Goal: Information Seeking & Learning: Learn about a topic

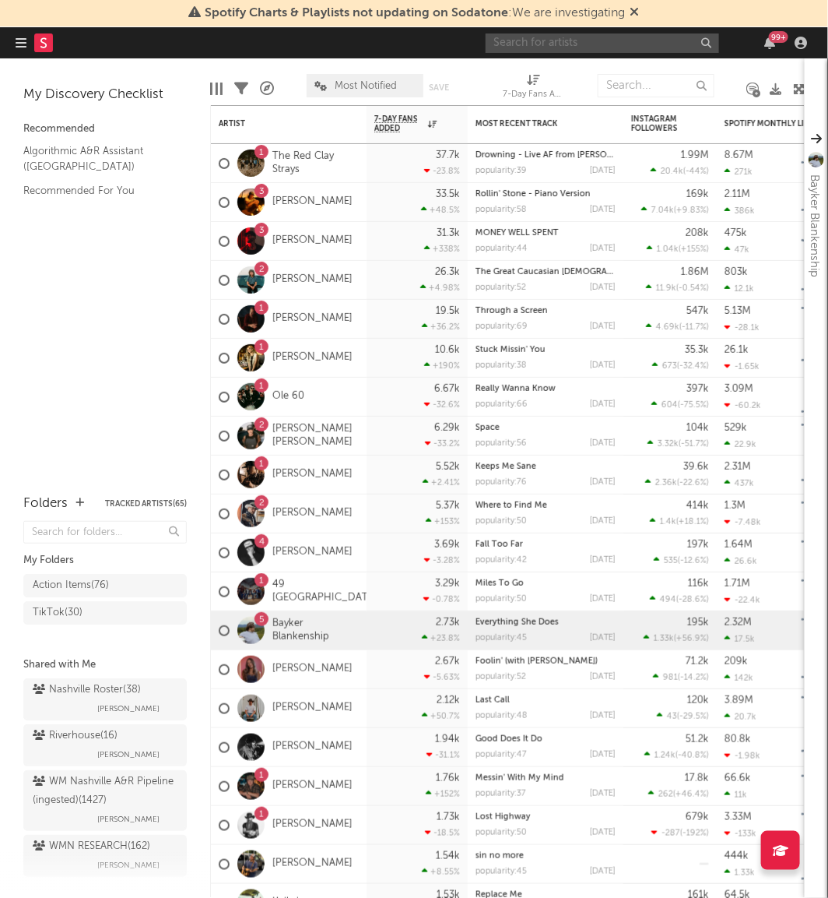
click at [547, 33] on input "text" at bounding box center [603, 42] width 234 height 19
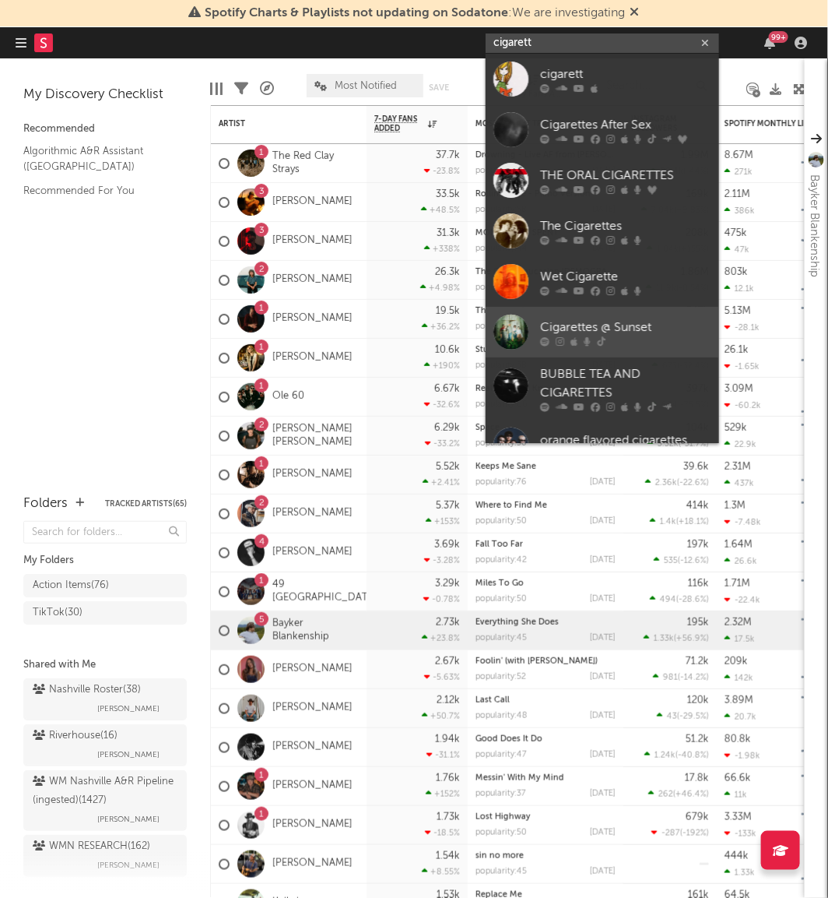
type input "cigarett"
click at [563, 332] on div "Cigarettes @ Sunset" at bounding box center [625, 327] width 171 height 19
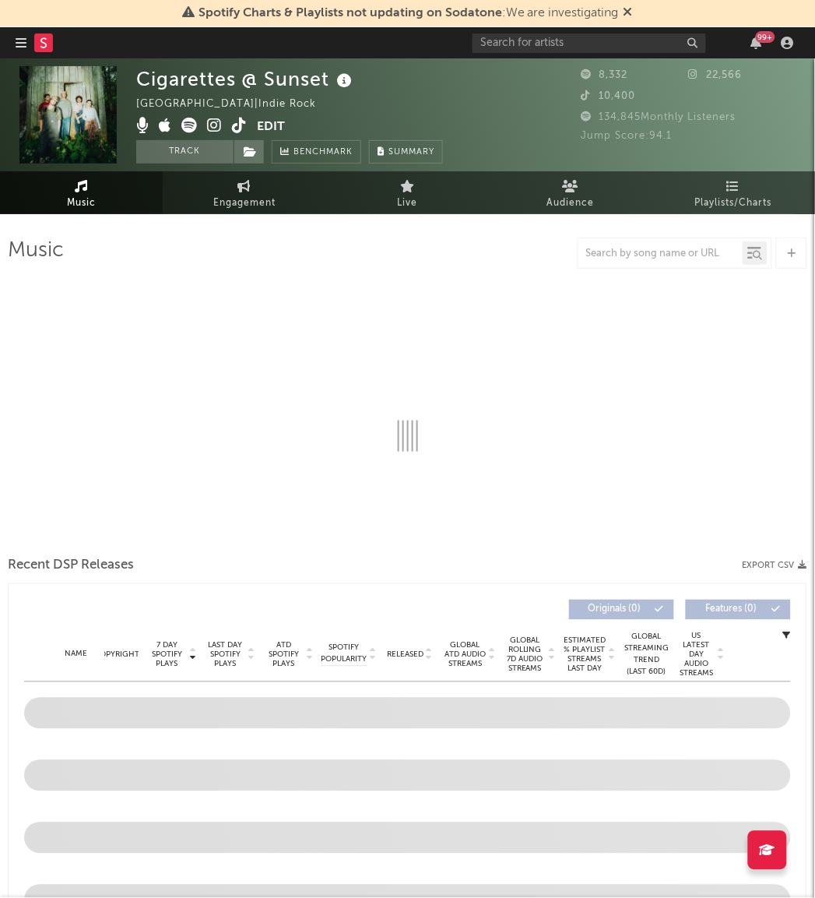
select select "1w"
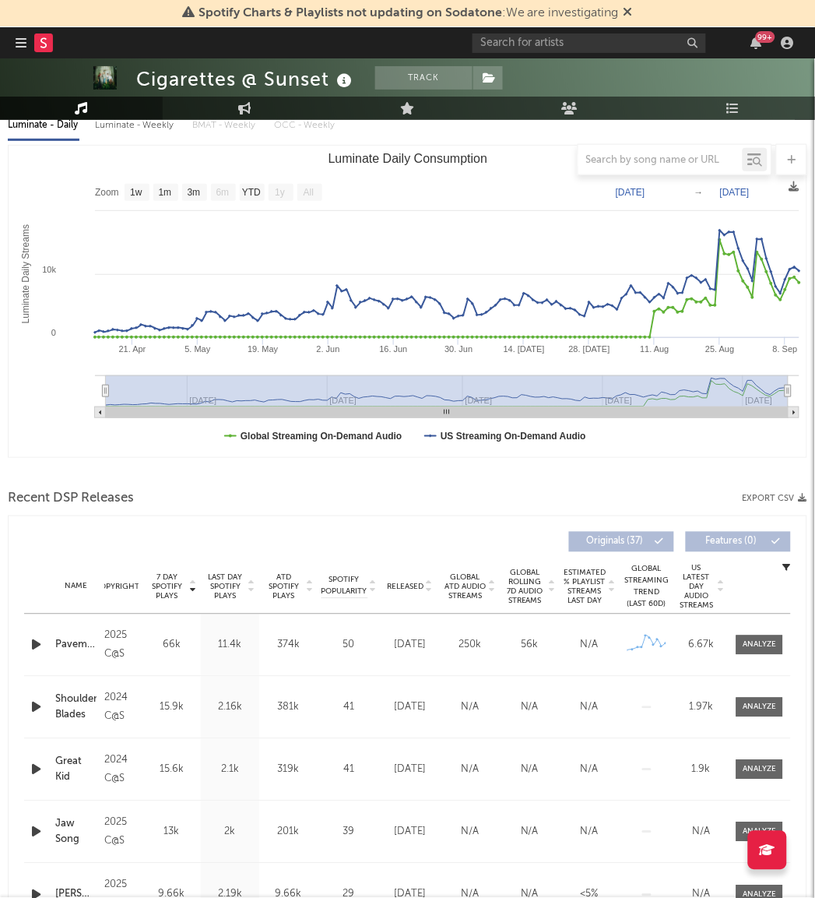
scroll to position [192, 0]
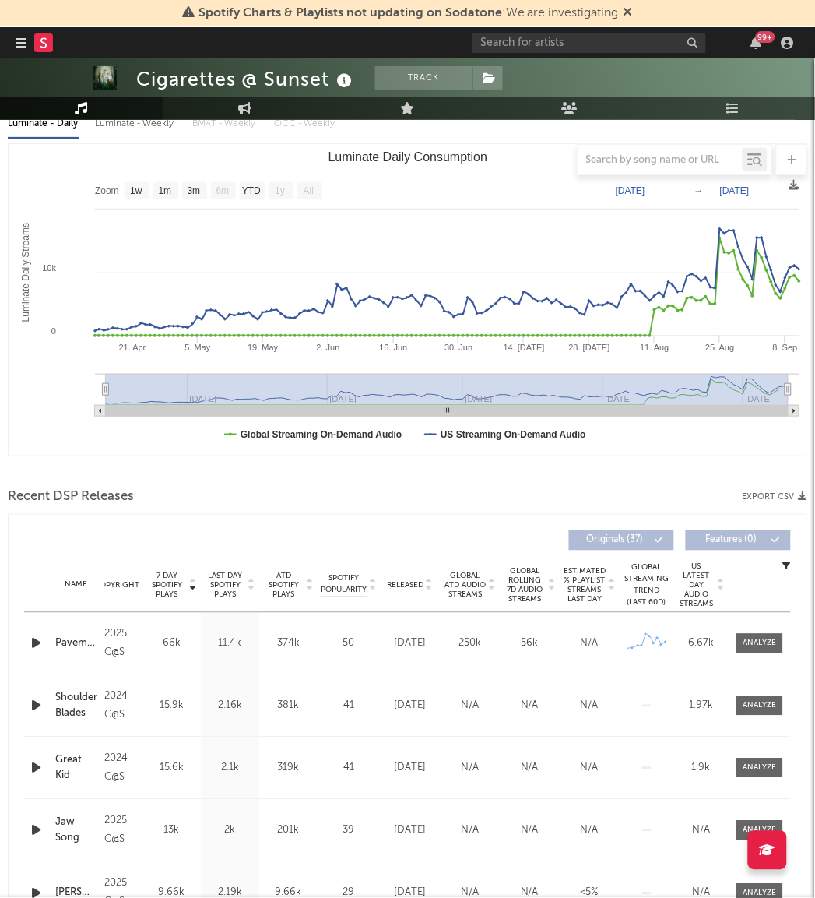
click at [524, 590] on span "Global Rolling 7D Audio Streams" at bounding box center [525, 585] width 43 height 37
click at [769, 646] on div at bounding box center [760, 644] width 33 height 12
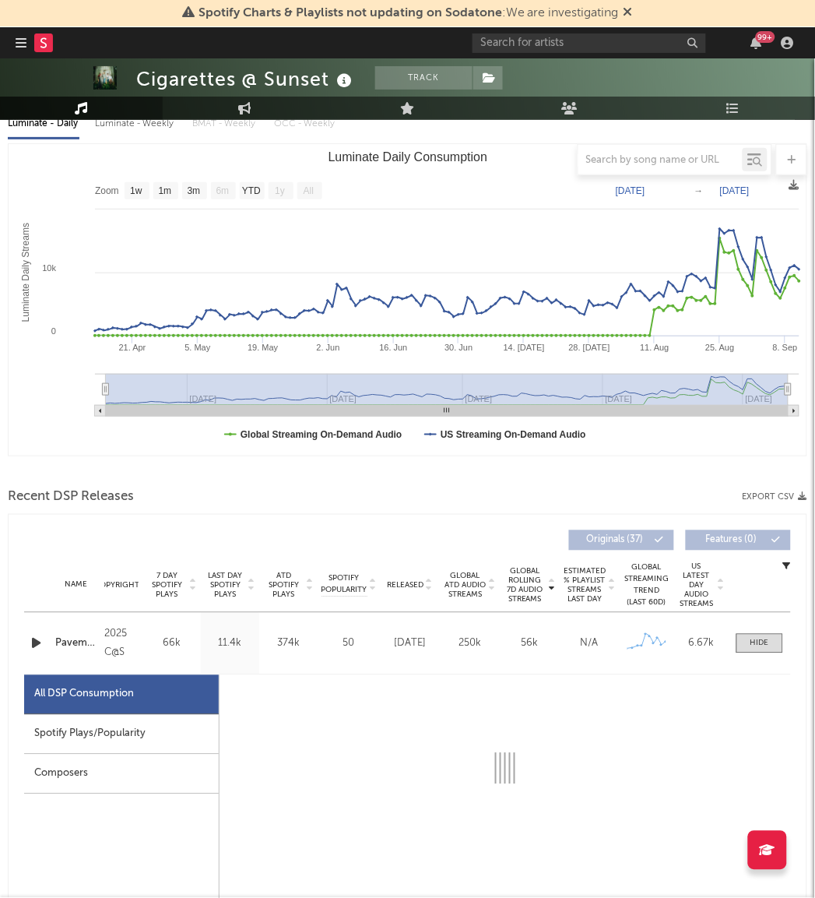
select select "1w"
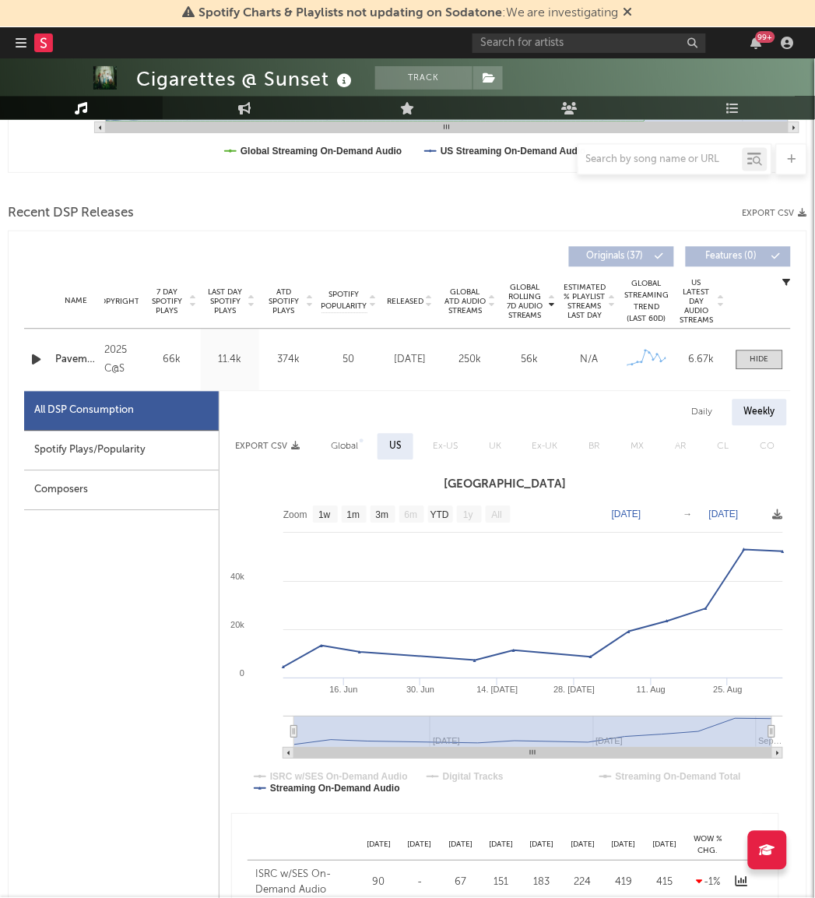
scroll to position [476, 0]
click at [510, 40] on input "text" at bounding box center [590, 42] width 234 height 19
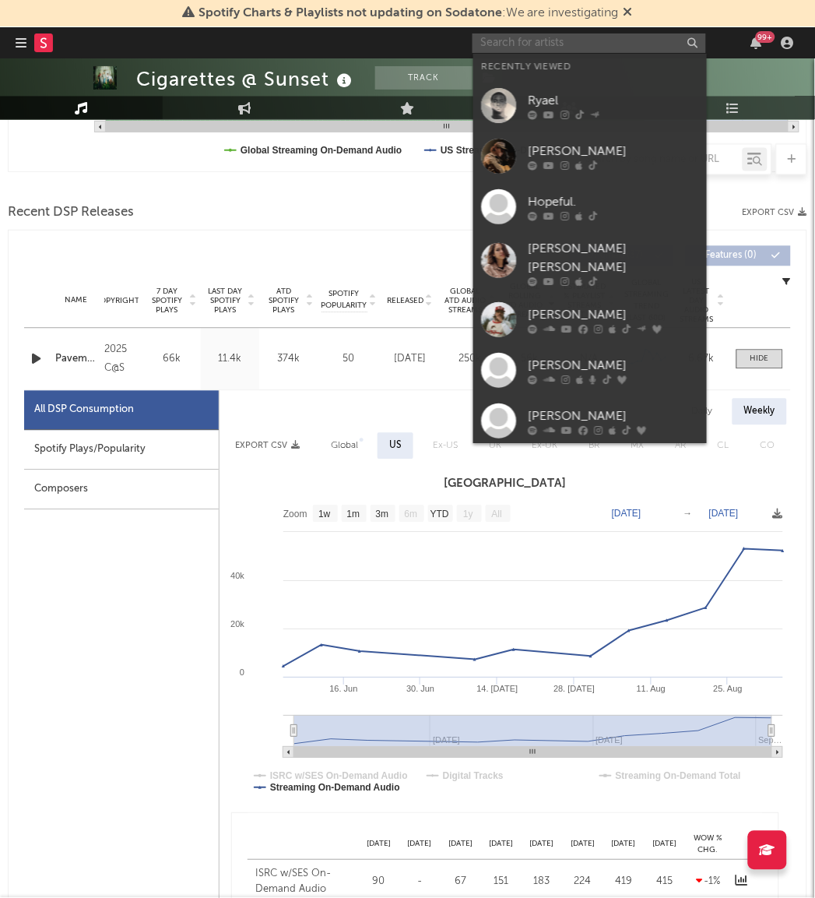
paste input "Surfing For [PERSON_NAME]"
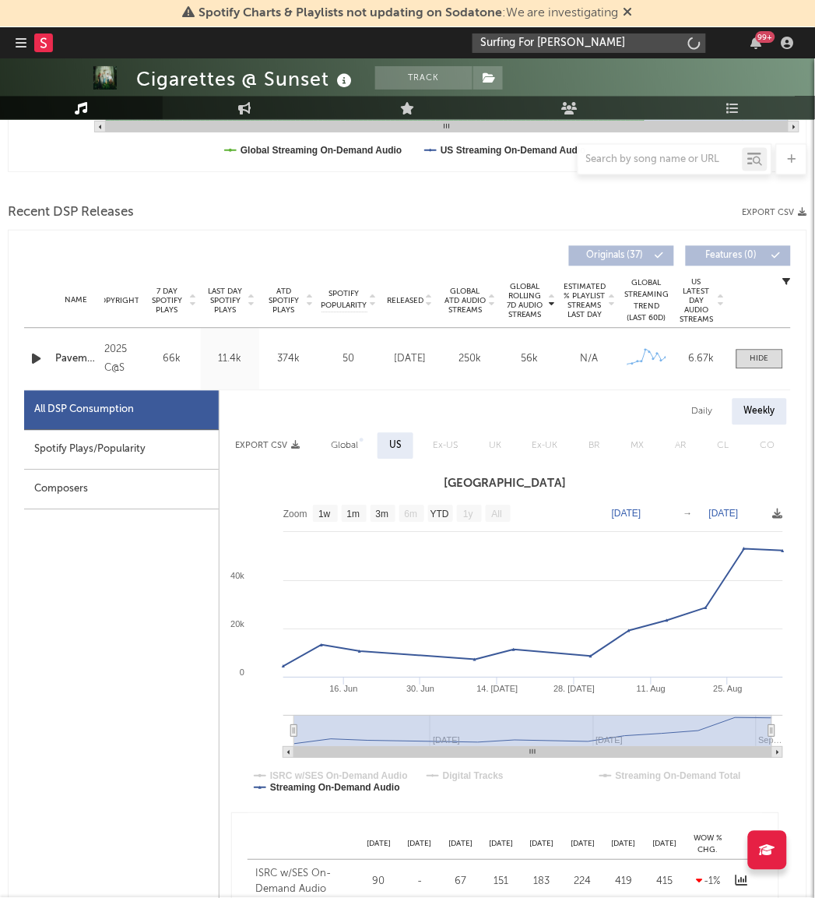
click at [523, 44] on input "Surfing For [PERSON_NAME]" at bounding box center [590, 42] width 234 height 19
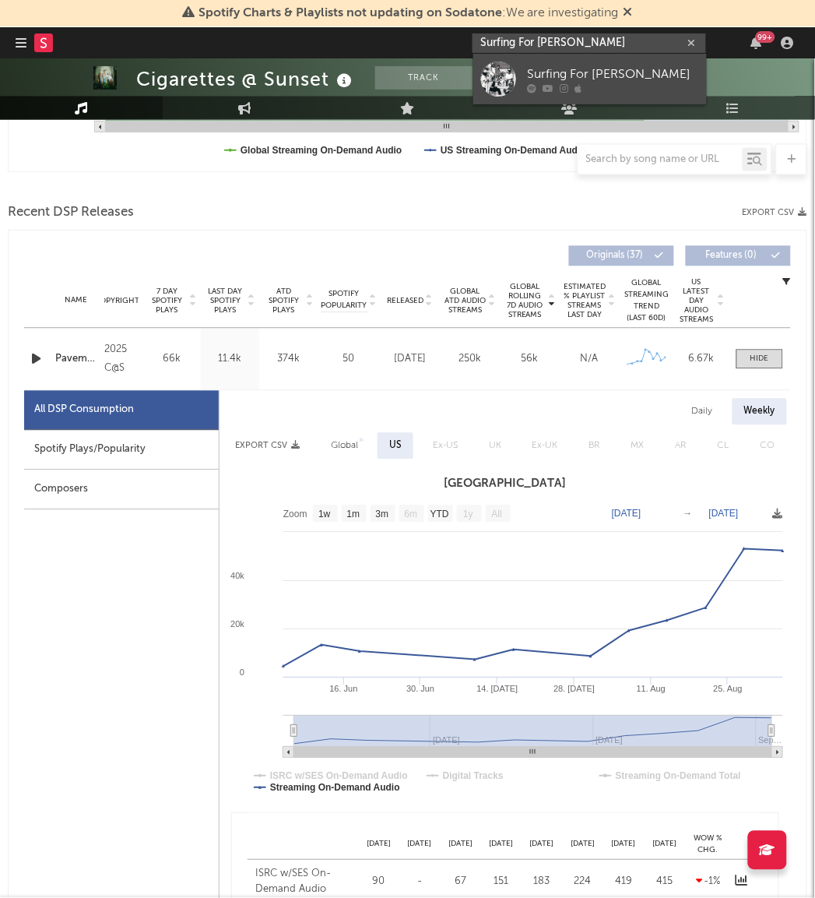
type input "Surfing For [PERSON_NAME]"
click at [504, 97] on link "Surfing For [PERSON_NAME]" at bounding box center [590, 79] width 234 height 51
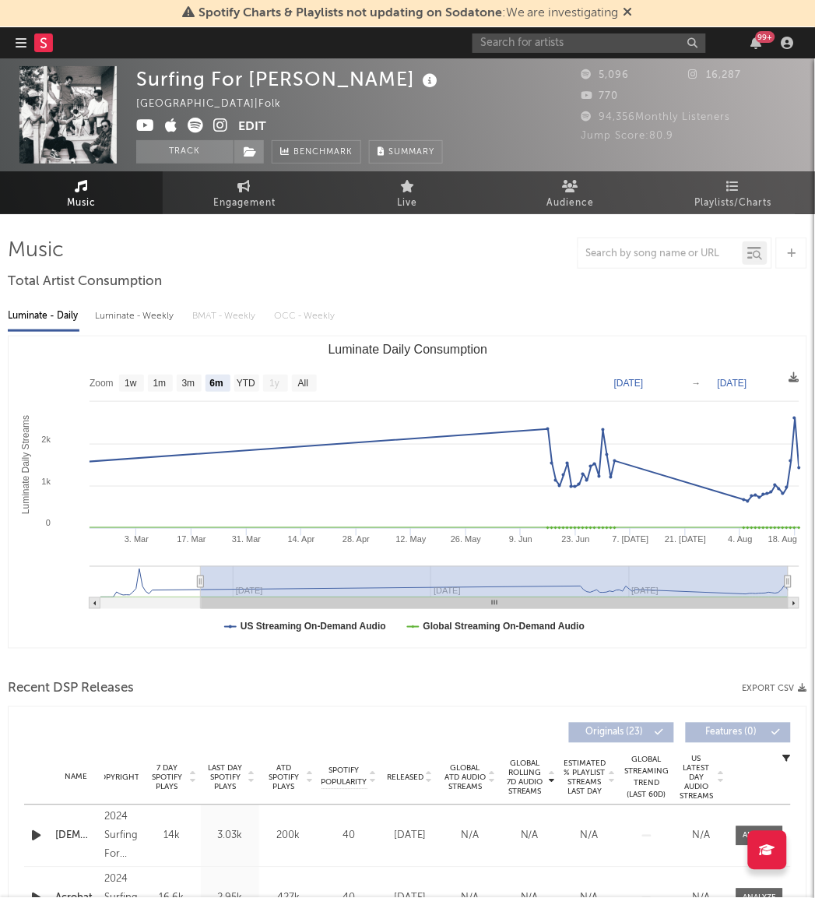
click at [307, 396] on rect "Luminate Daily Consumption" at bounding box center [408, 491] width 799 height 311
click at [308, 384] on text "All" at bounding box center [303, 383] width 10 height 11
select select "All"
type input "[DATE]"
